Goal: Information Seeking & Learning: Learn about a topic

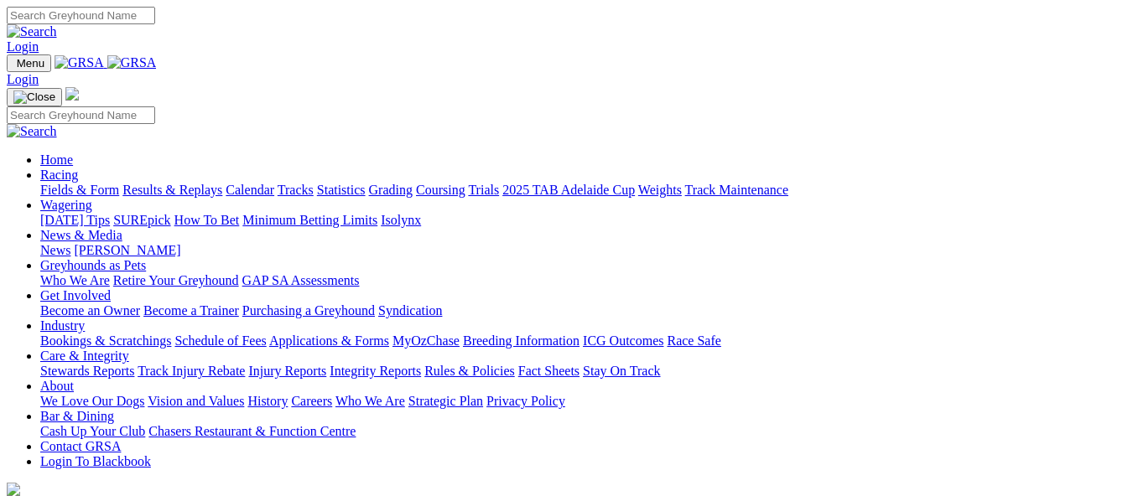
scroll to position [693, 0]
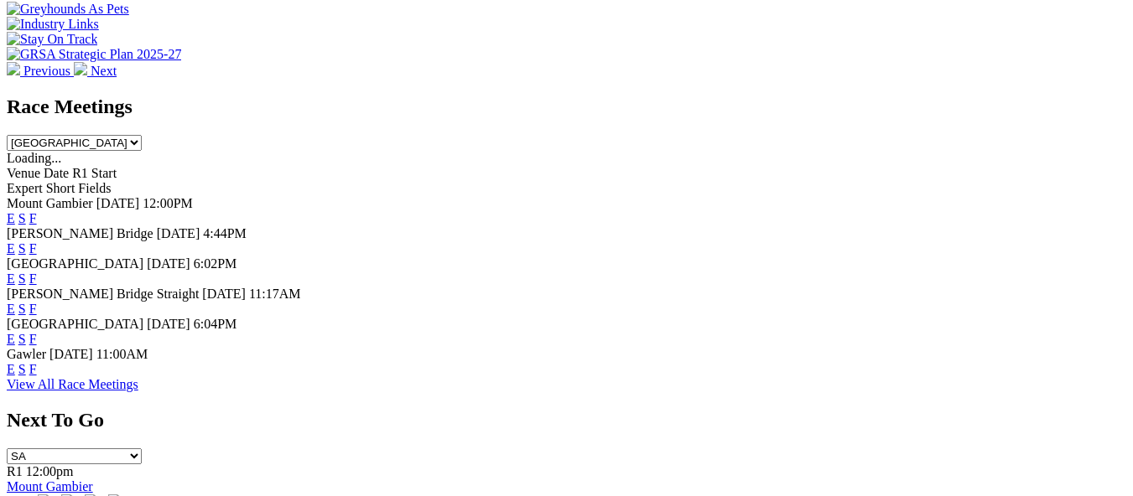
click at [37, 302] on link "F" at bounding box center [33, 309] width 8 height 14
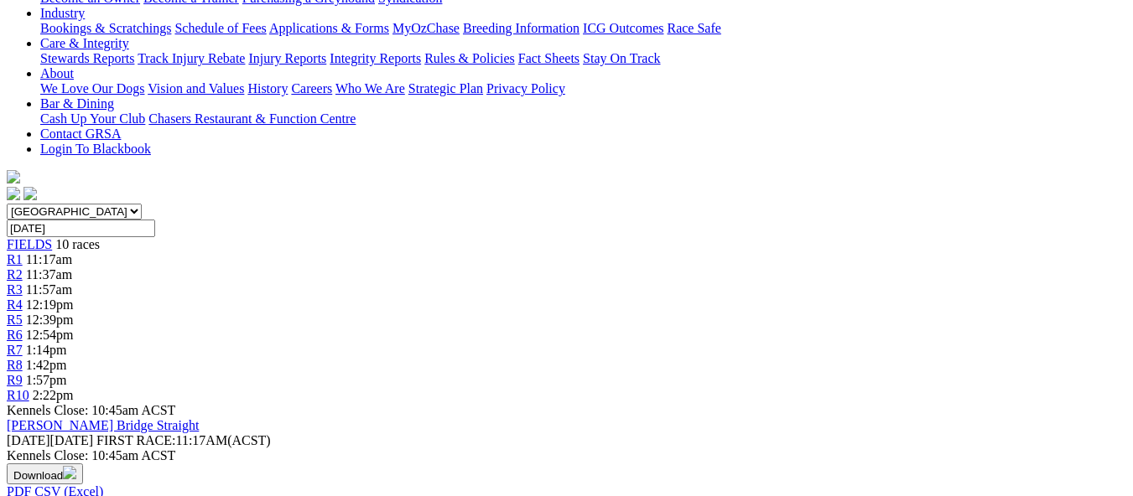
scroll to position [335, 0]
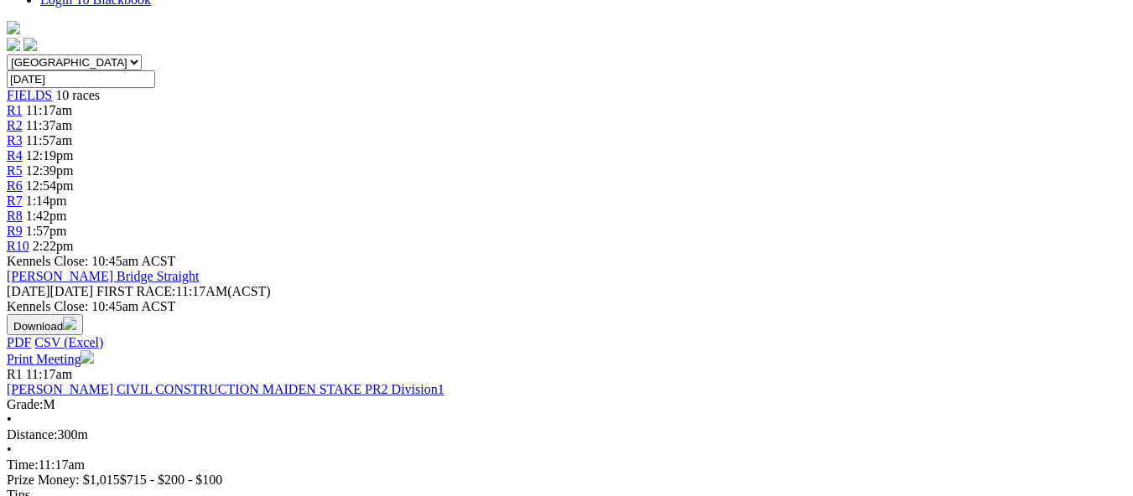
scroll to position [302, 0]
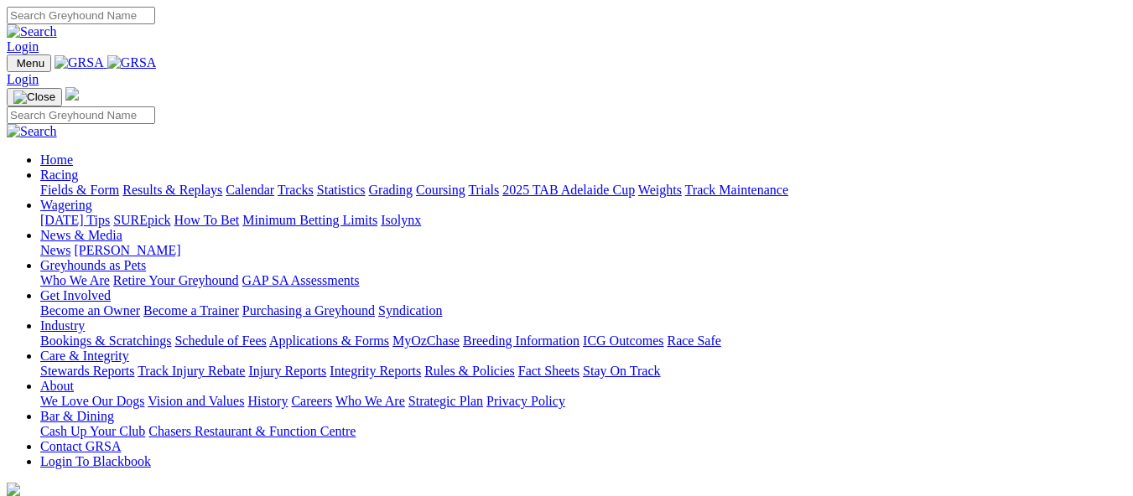
scroll to position [695, 0]
